Goal: Communication & Community: Ask a question

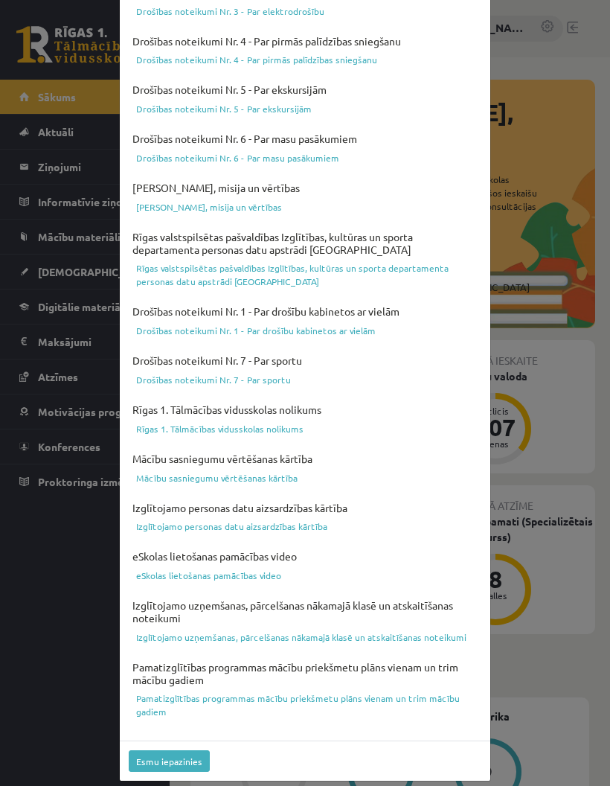
scroll to position [274, 0]
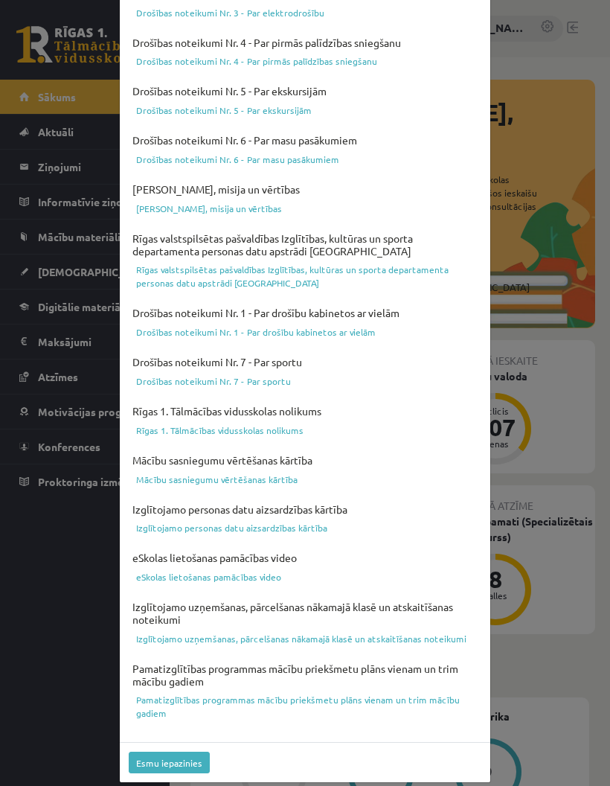
click at [157, 752] on button "Esmu iepazinies" at bounding box center [169, 763] width 81 height 22
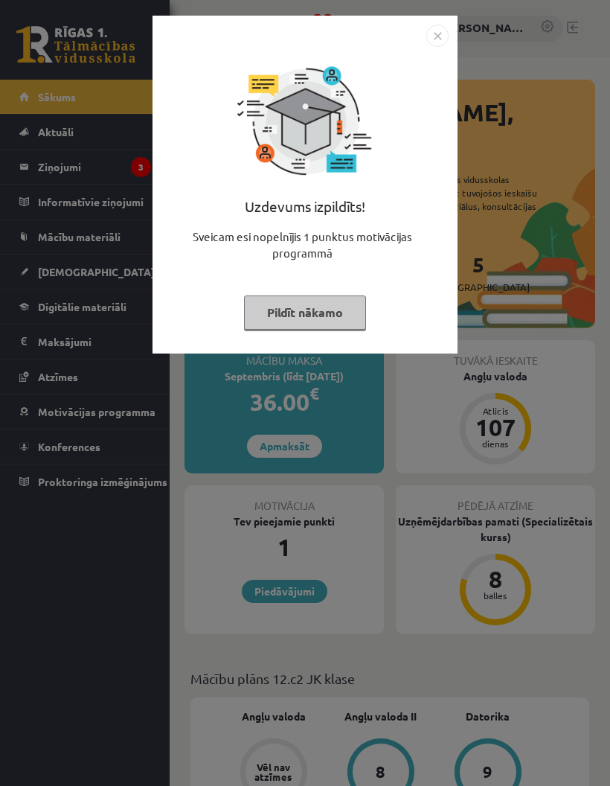
click at [438, 36] on img "Close" at bounding box center [437, 36] width 22 height 22
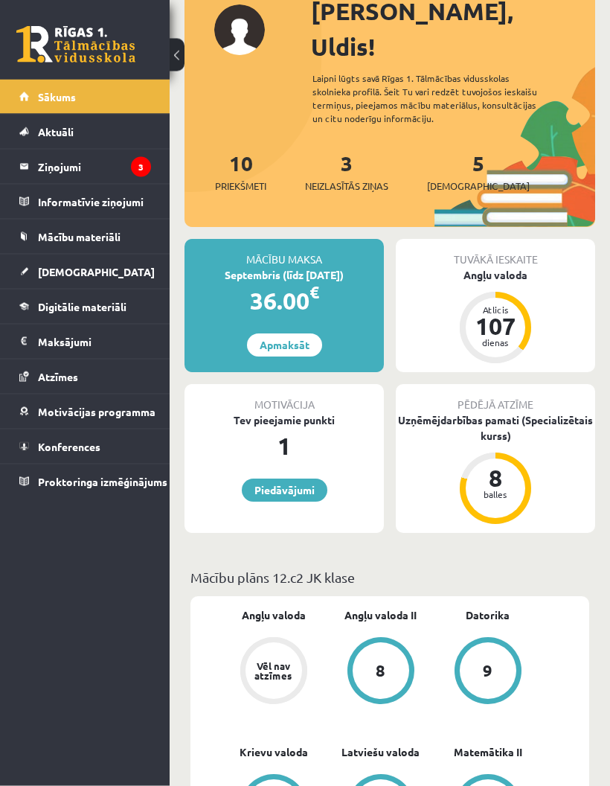
scroll to position [100, 0]
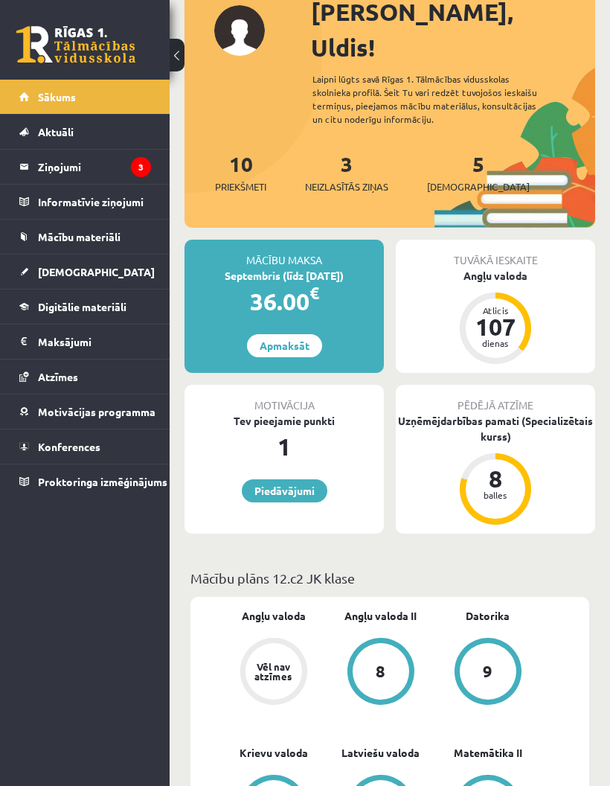
click at [56, 169] on legend "Ziņojumi 3" at bounding box center [94, 167] width 113 height 34
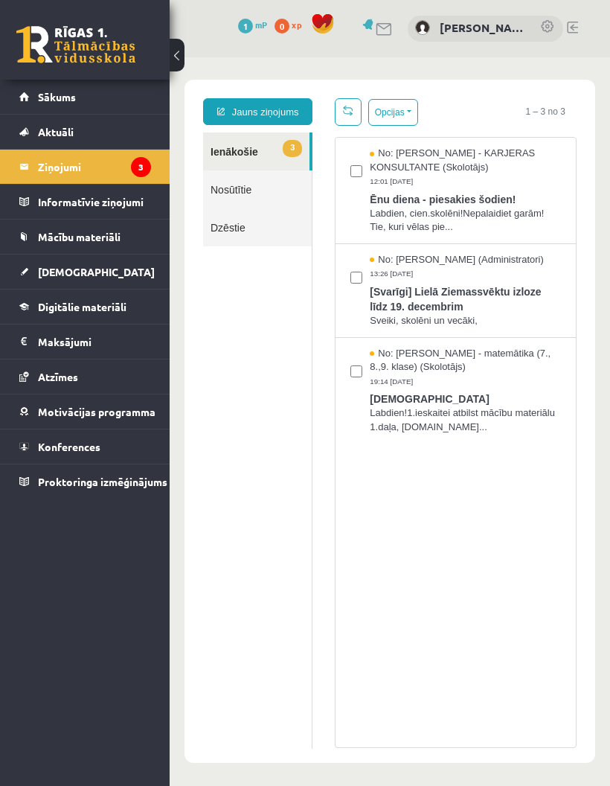
click at [56, 271] on span "[DEMOGRAPHIC_DATA]" at bounding box center [96, 271] width 117 height 13
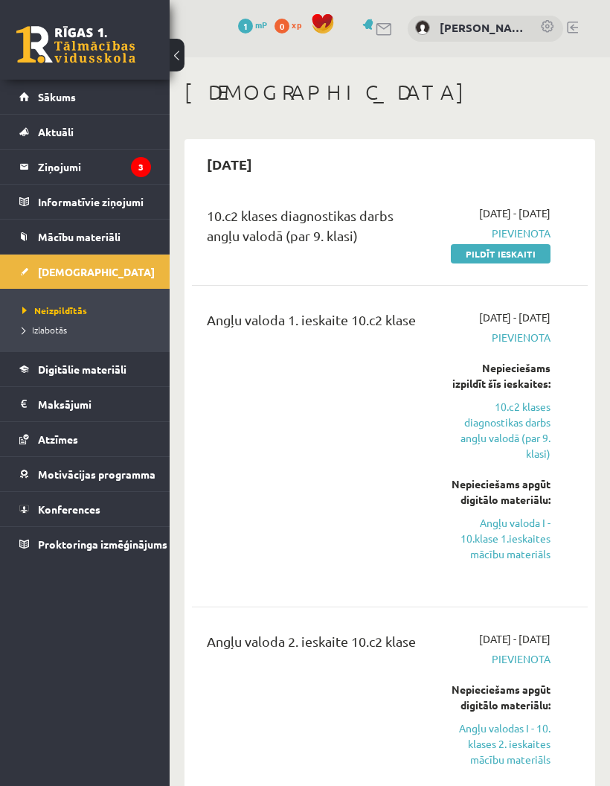
click at [60, 233] on span "Mācību materiāli" at bounding box center [79, 236] width 83 height 13
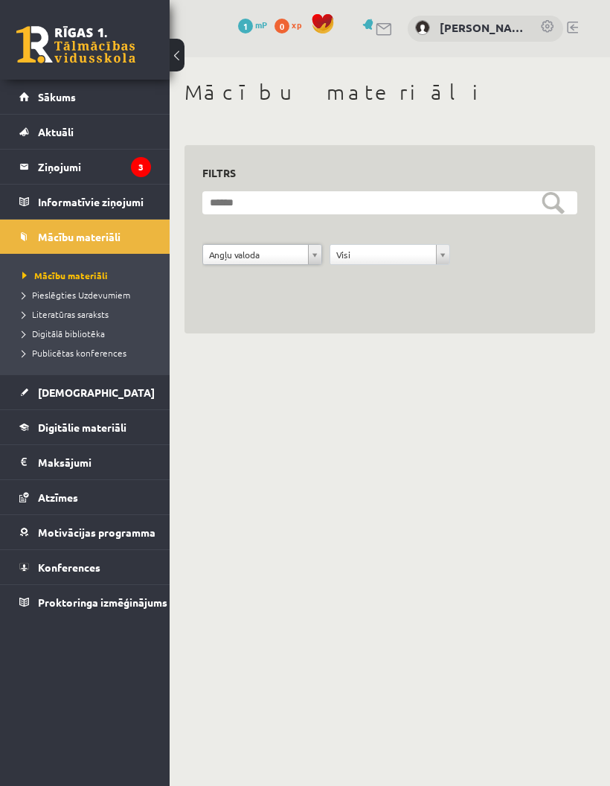
click at [413, 402] on body "0 Dāvanas 1 mP 0 xp [PERSON_NAME] Sākums Aktuāli Kā mācīties eSKOLĀ Kontakti No…" at bounding box center [305, 393] width 610 height 786
click at [46, 351] on span "Publicētas konferences" at bounding box center [74, 353] width 104 height 12
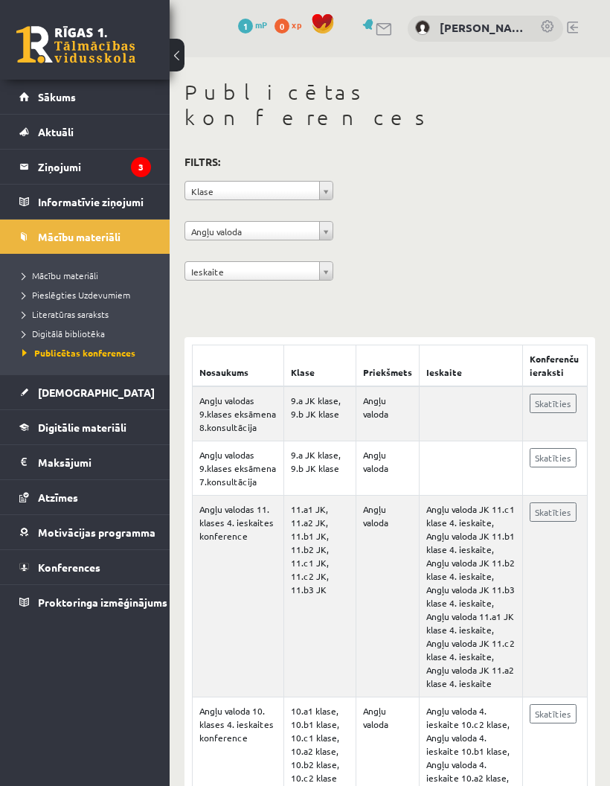
click at [560, 394] on link "Skatīties" at bounding box center [553, 403] width 47 height 19
click at [42, 333] on span "Digitālā bibliotēka" at bounding box center [63, 333] width 83 height 12
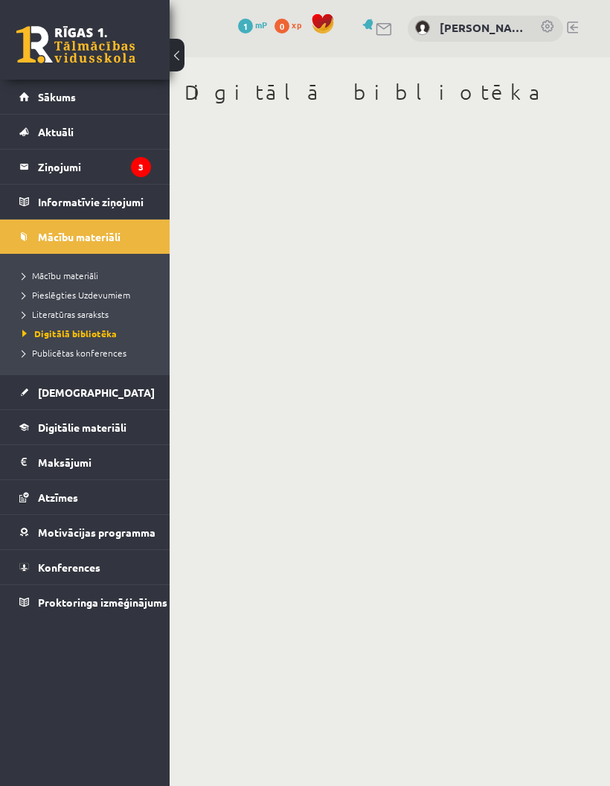
click at [46, 313] on span "Literatūras saraksts" at bounding box center [65, 314] width 86 height 12
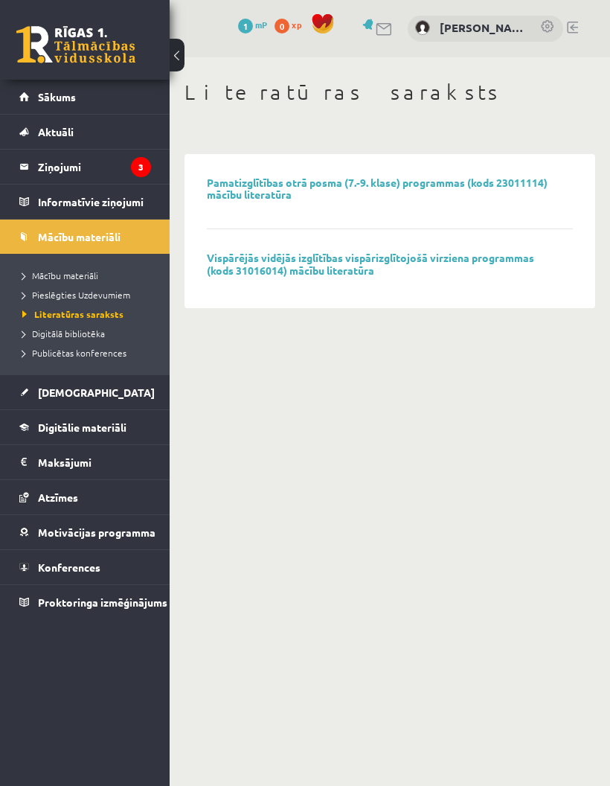
click at [55, 572] on span "Konferences" at bounding box center [69, 566] width 63 height 13
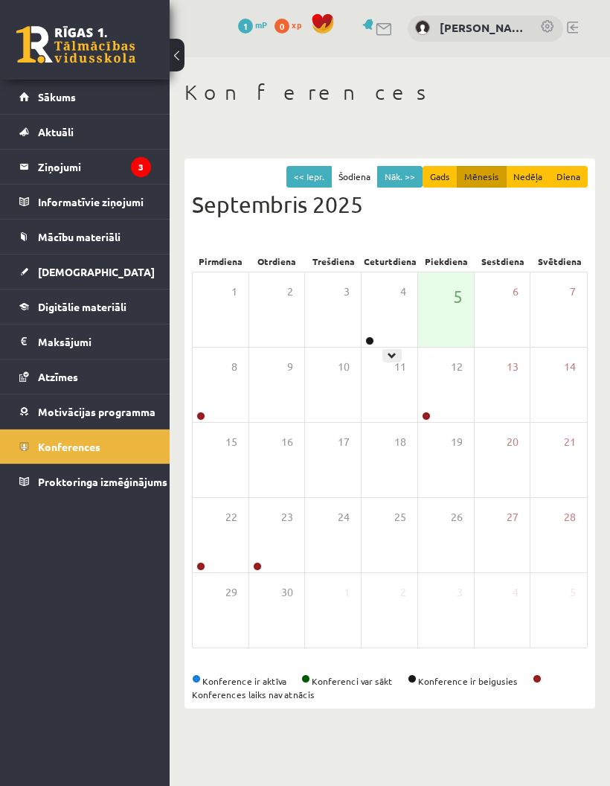
click at [372, 339] on link at bounding box center [369, 340] width 9 height 9
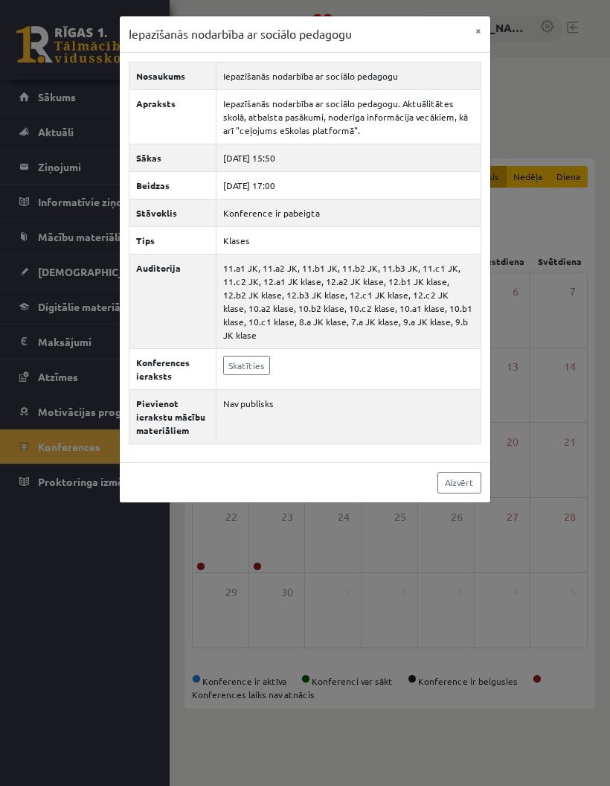
click at [463, 479] on link "Aizvērt" at bounding box center [460, 483] width 44 height 22
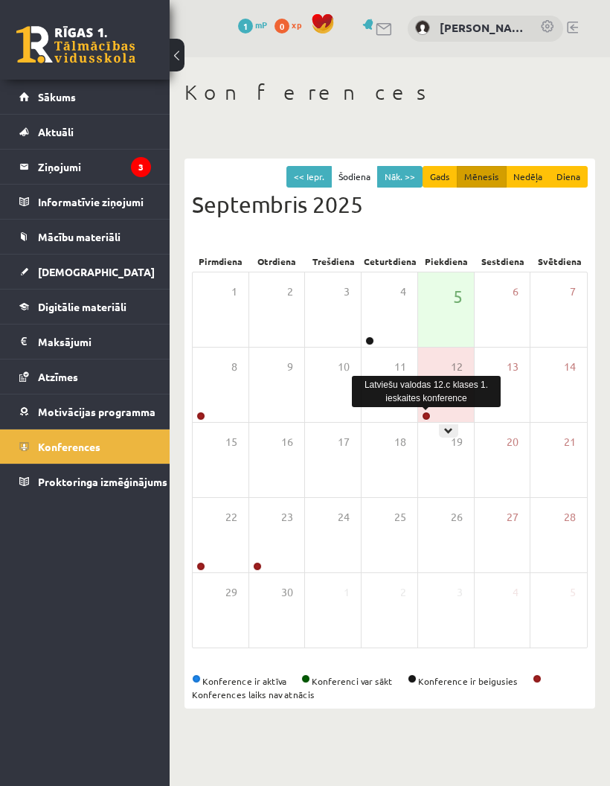
click at [428, 419] on link at bounding box center [426, 416] width 9 height 9
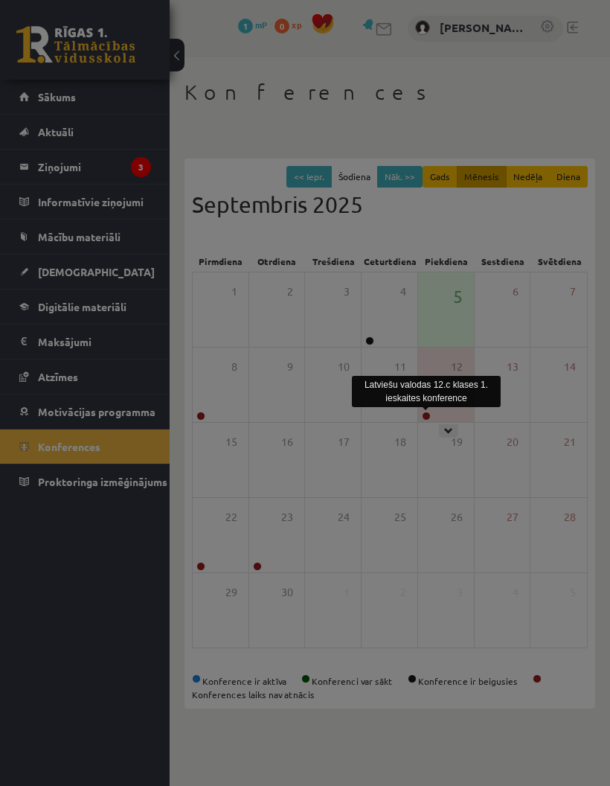
click at [206, 566] on div at bounding box center [305, 393] width 610 height 786
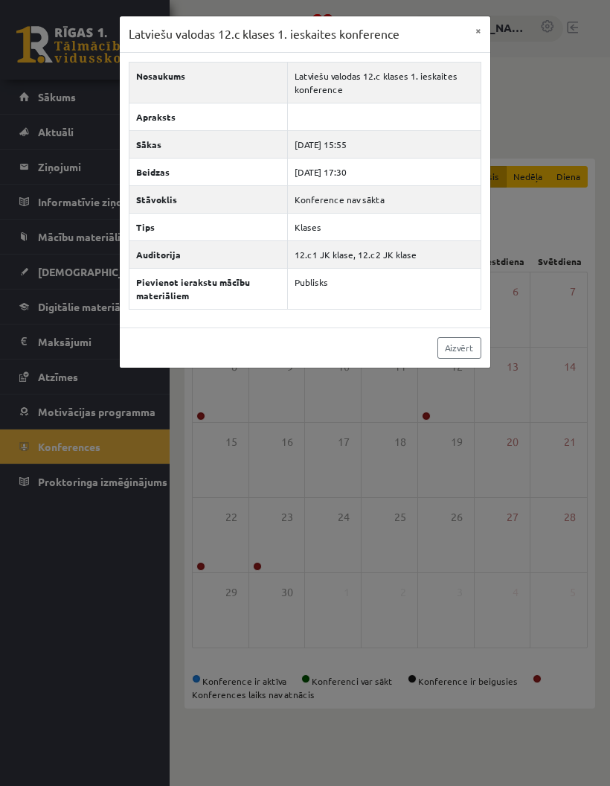
click at [461, 345] on link "Aizvērt" at bounding box center [460, 348] width 44 height 22
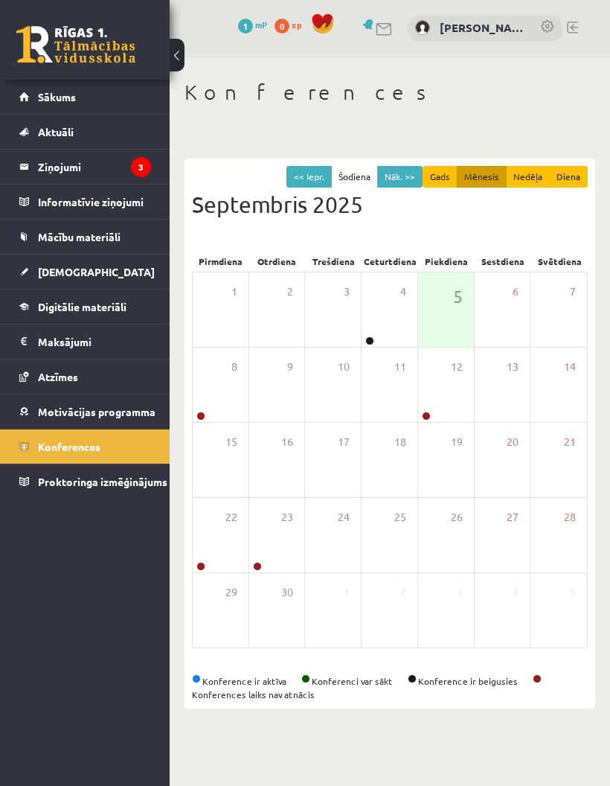
click at [39, 163] on legend "Ziņojumi 3" at bounding box center [94, 167] width 113 height 34
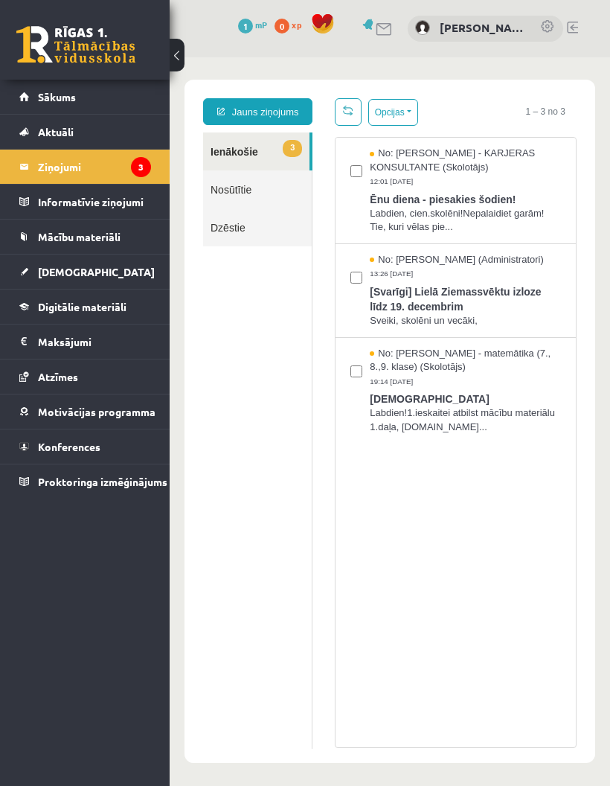
click at [240, 114] on link "Jauns ziņojums" at bounding box center [257, 111] width 109 height 27
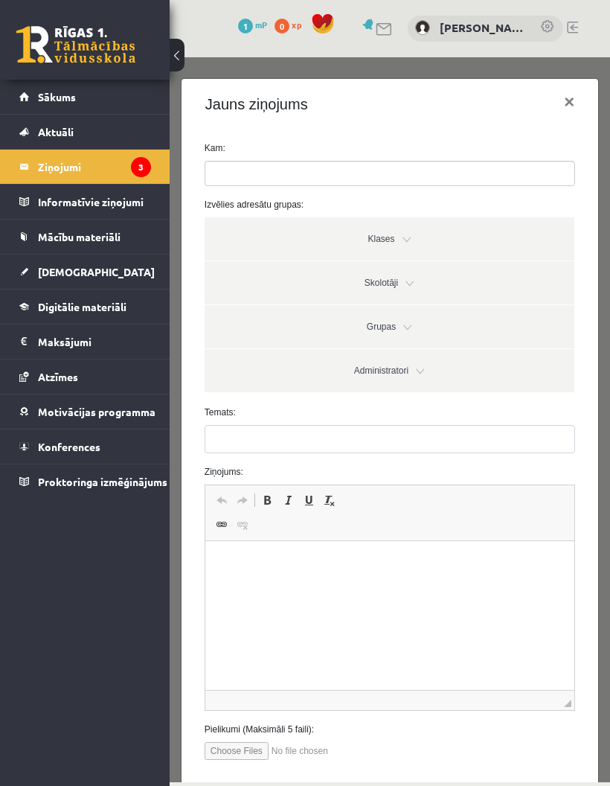
click at [237, 169] on input "search" at bounding box center [231, 174] width 52 height 24
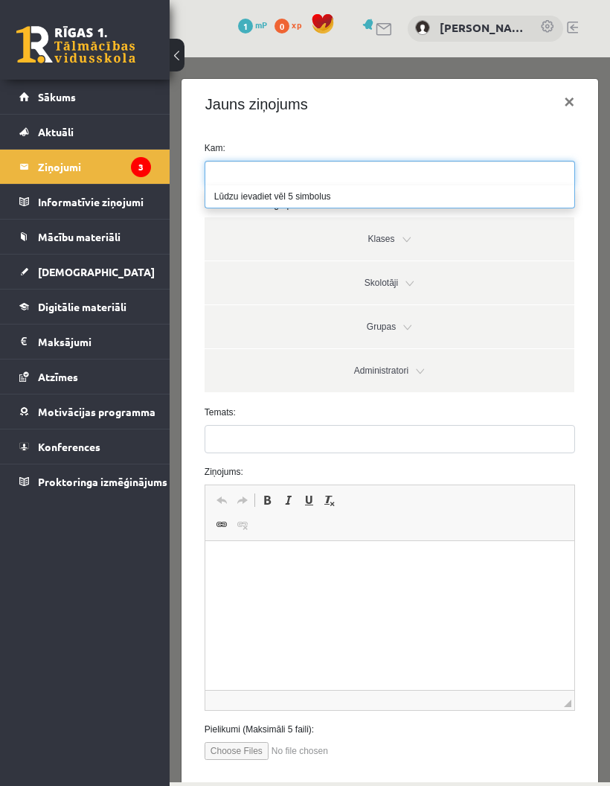
click at [281, 276] on link "Skolotāji" at bounding box center [390, 282] width 370 height 43
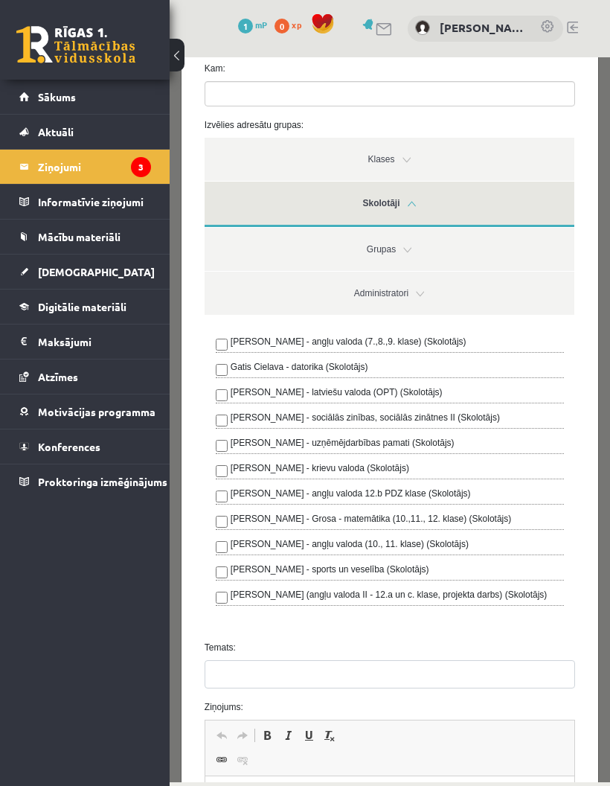
scroll to position [79, 0]
click at [540, 251] on link "Grupas" at bounding box center [390, 249] width 370 height 43
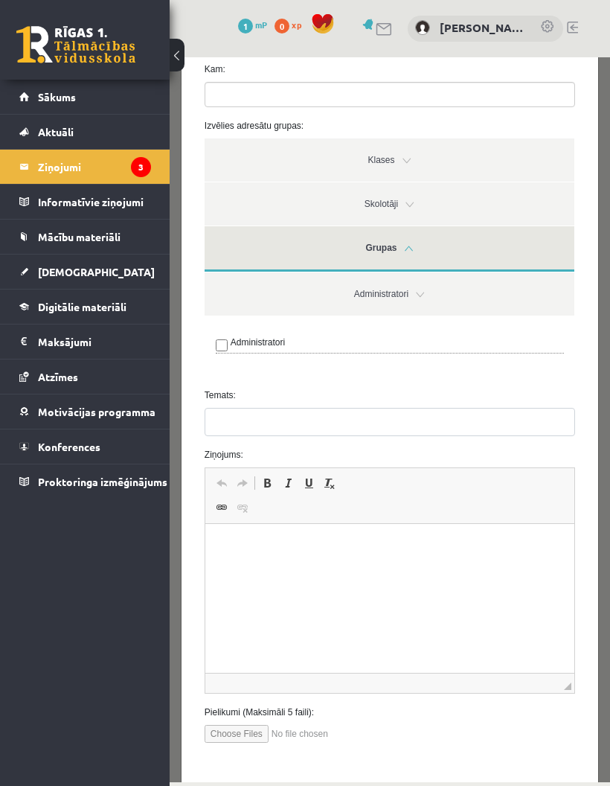
click at [511, 295] on link "Administratori" at bounding box center [390, 293] width 370 height 43
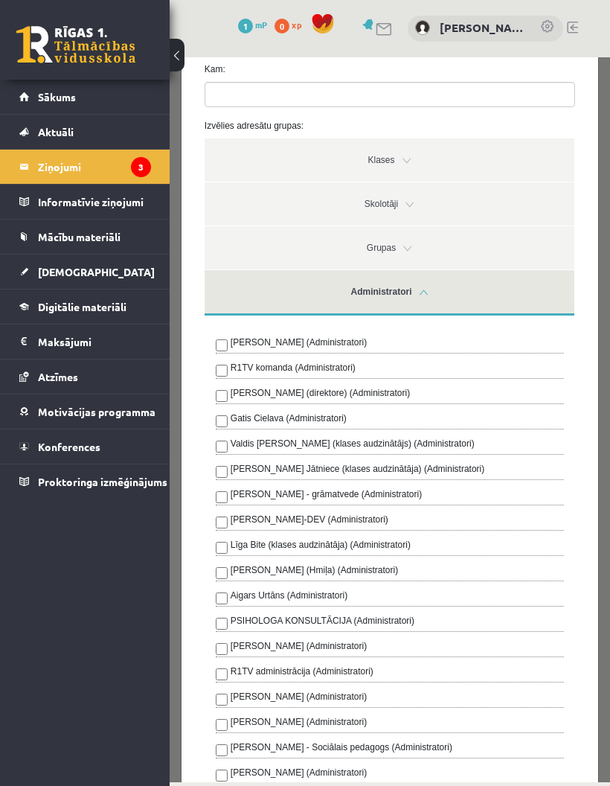
click at [32, 92] on link "Sākums" at bounding box center [85, 97] width 132 height 34
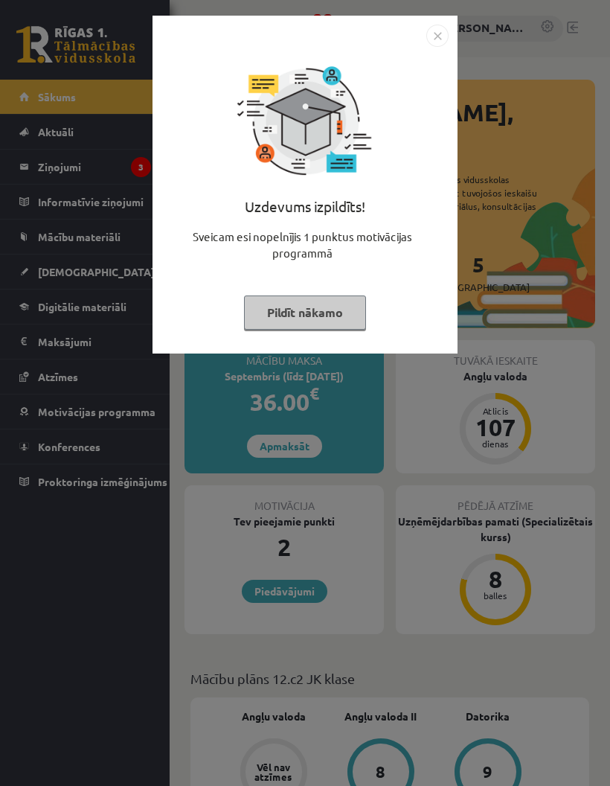
click at [441, 39] on img "Close" at bounding box center [437, 36] width 22 height 22
